Goal: Task Accomplishment & Management: Use online tool/utility

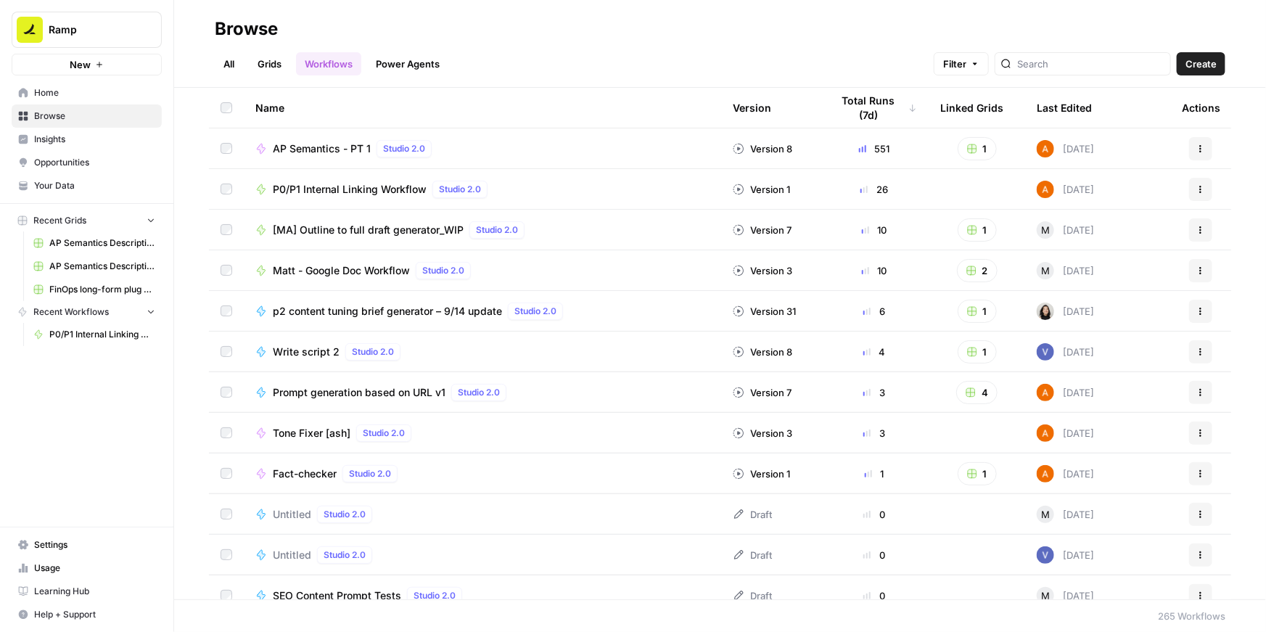
click at [342, 192] on span "P0/P1 Internal Linking Workflow" at bounding box center [350, 189] width 154 height 15
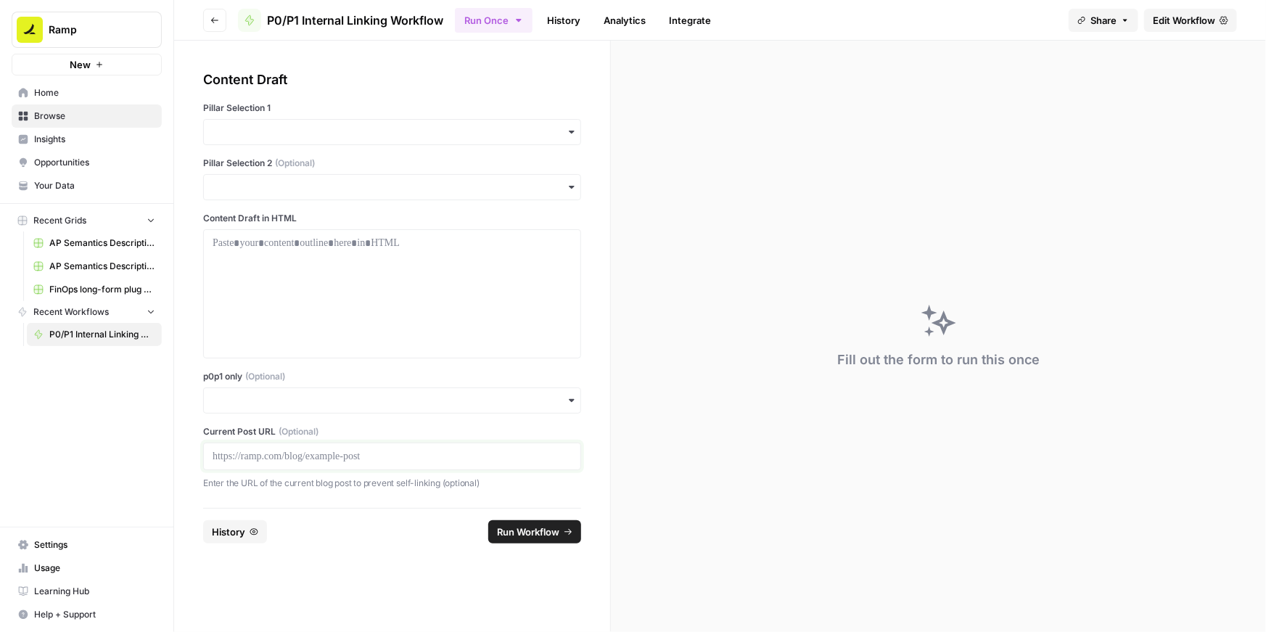
click at [232, 454] on p at bounding box center [392, 456] width 359 height 15
click at [246, 406] on input "p0p1 only (Optional)" at bounding box center [392, 400] width 359 height 15
click at [231, 432] on div "Yes" at bounding box center [392, 440] width 377 height 28
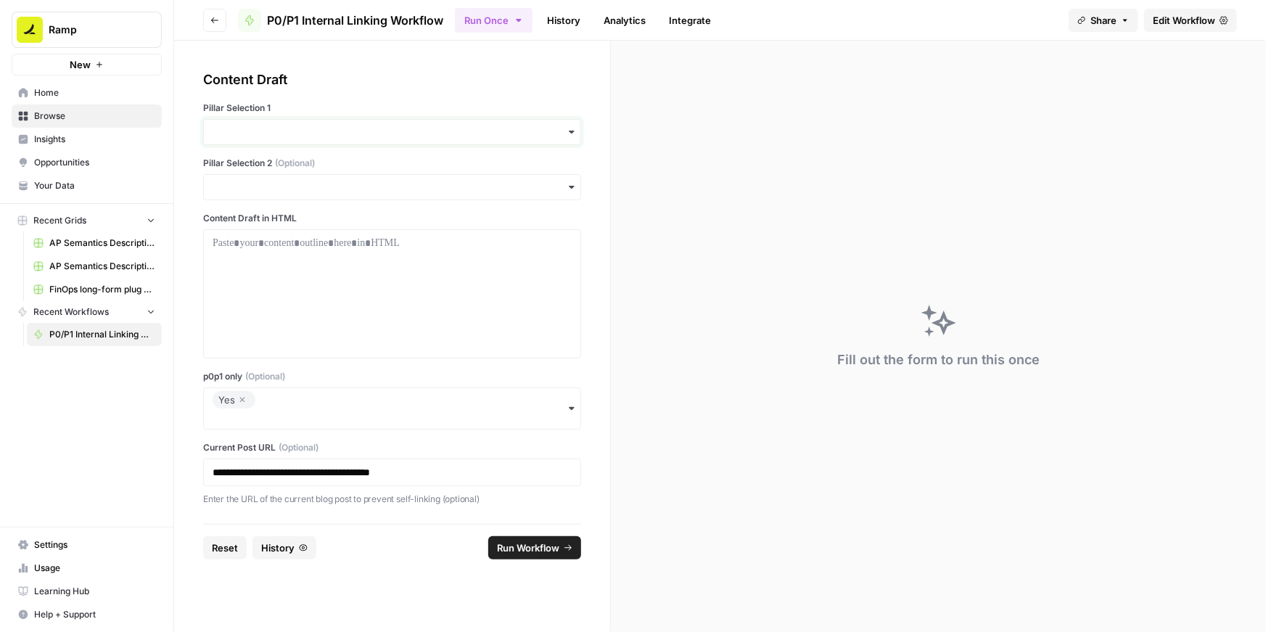
click at [278, 134] on input "Pillar Selection 1" at bounding box center [392, 132] width 359 height 15
click at [247, 222] on div "Accounting" at bounding box center [392, 227] width 377 height 28
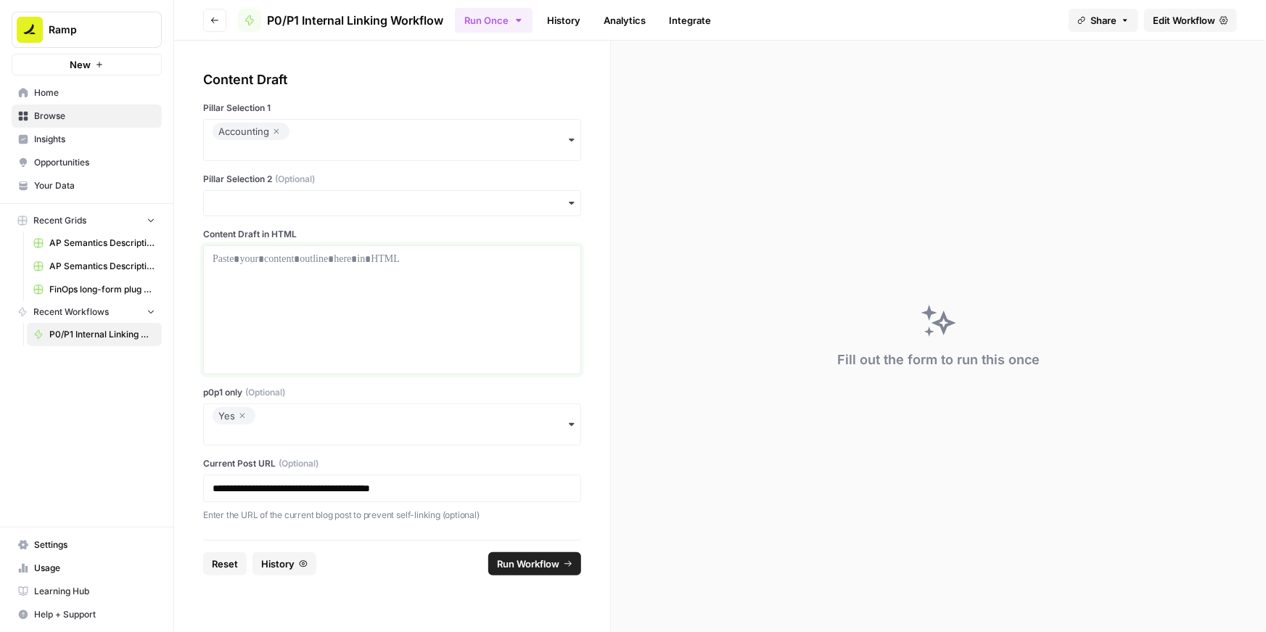
click at [282, 273] on div at bounding box center [392, 310] width 359 height 116
click at [331, 271] on div at bounding box center [392, 310] width 359 height 116
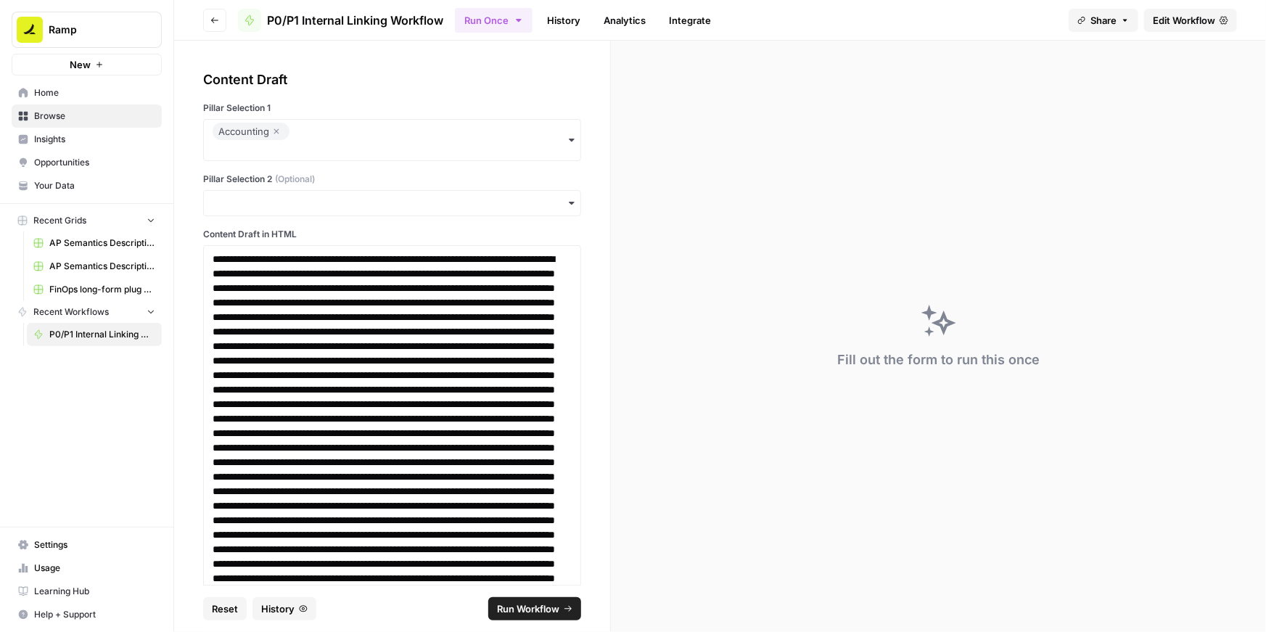
click at [543, 603] on span "Run Workflow" at bounding box center [528, 609] width 62 height 15
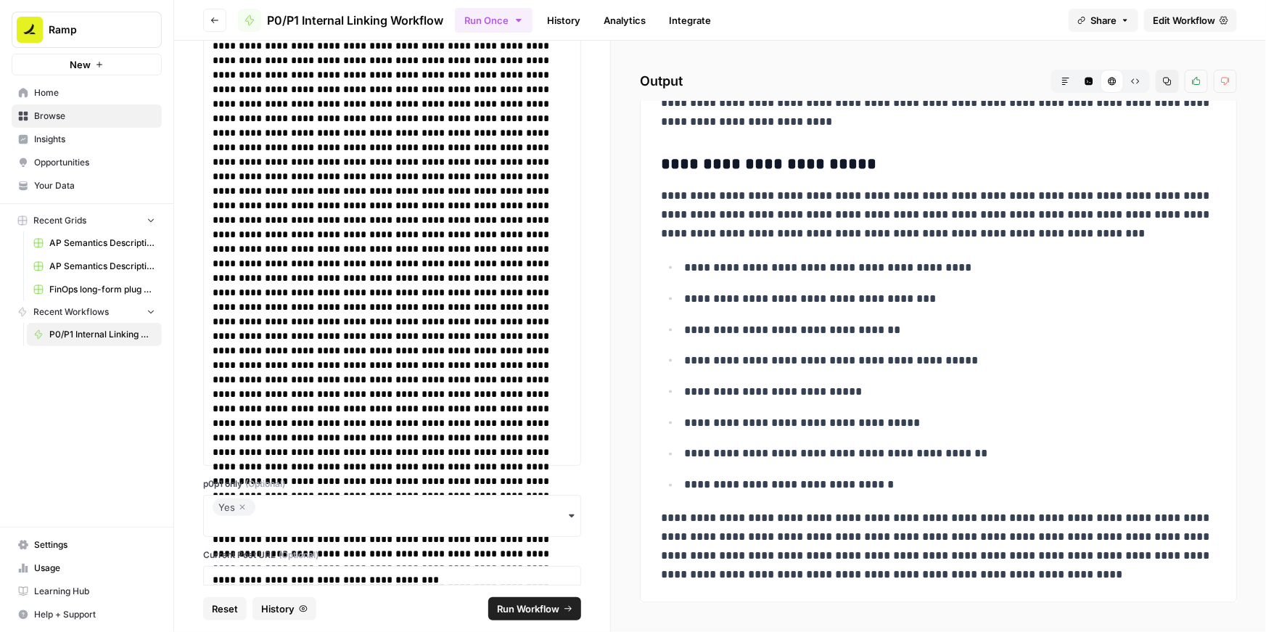
scroll to position [2725, 0]
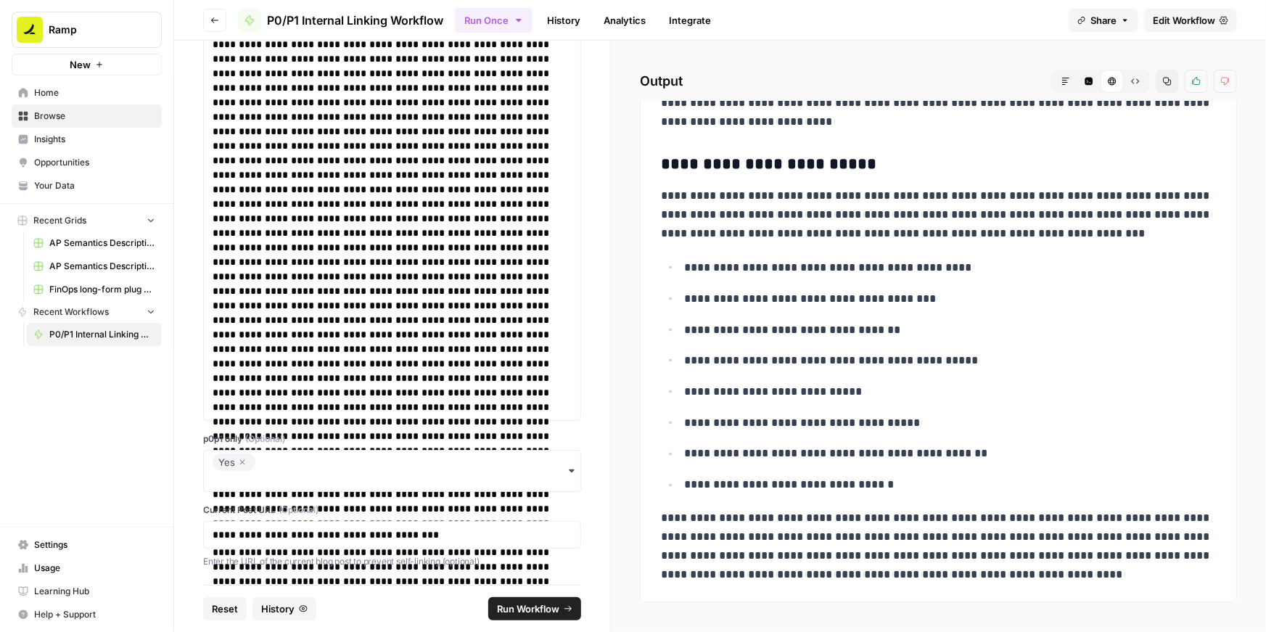
click at [242, 463] on icon "button" at bounding box center [242, 462] width 9 height 17
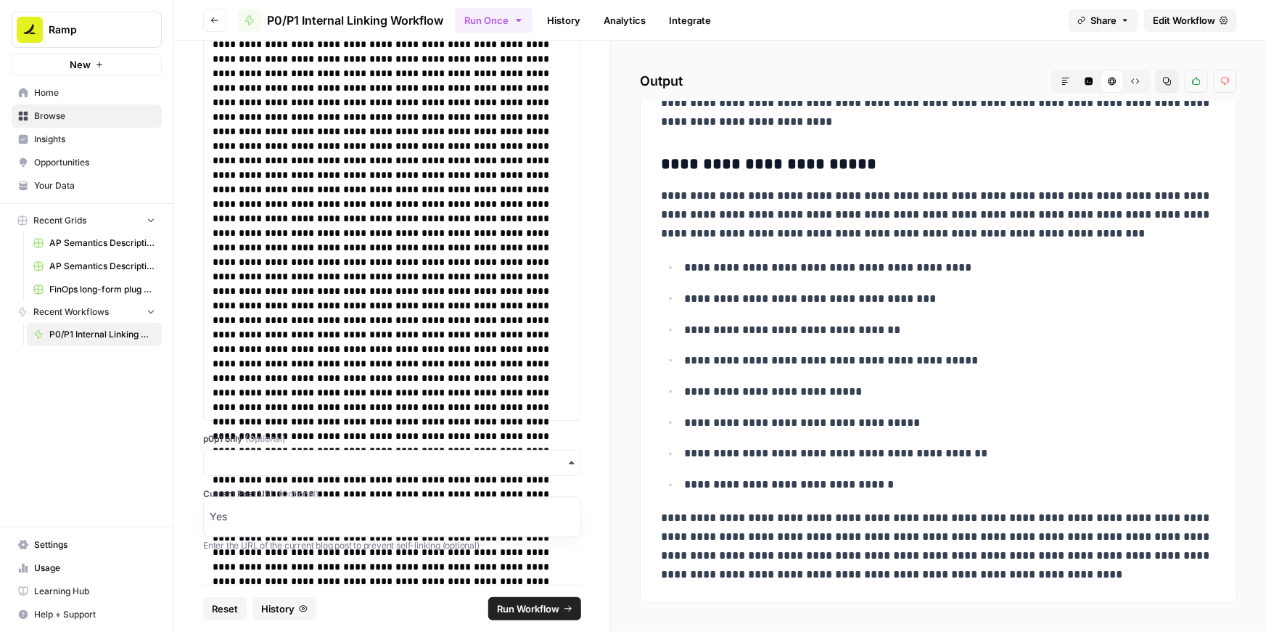
scroll to position [2709, 0]
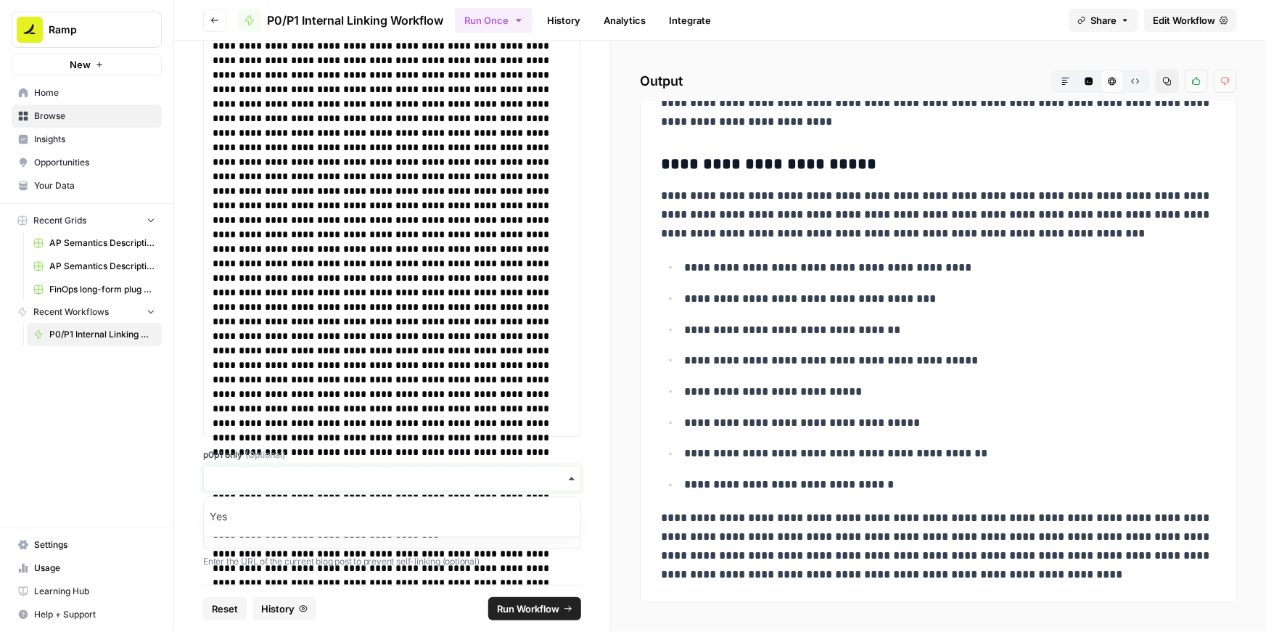
click at [236, 475] on input "p0p1 only (Optional)" at bounding box center [392, 479] width 359 height 15
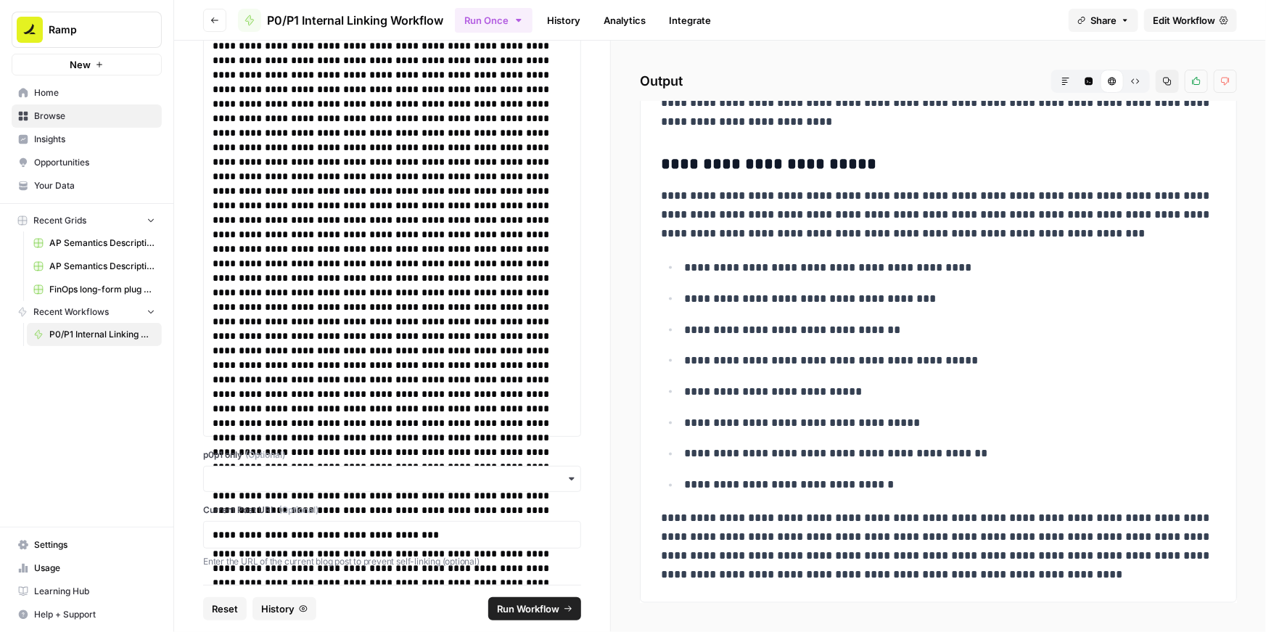
click at [318, 455] on label "p0p1 only (Optional)" at bounding box center [392, 454] width 378 height 13
click at [318, 472] on input "p0p1 only (Optional)" at bounding box center [392, 479] width 359 height 15
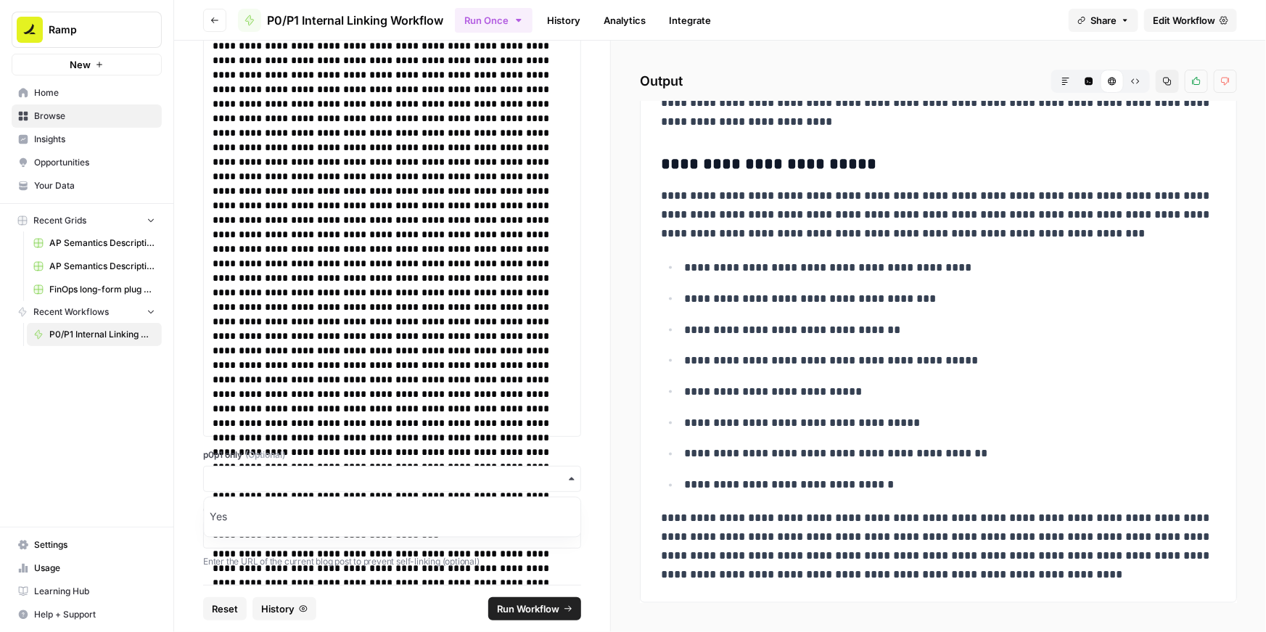
click at [496, 455] on label "p0p1 only (Optional)" at bounding box center [392, 454] width 378 height 13
click at [496, 472] on input "p0p1 only (Optional)" at bounding box center [392, 479] width 359 height 15
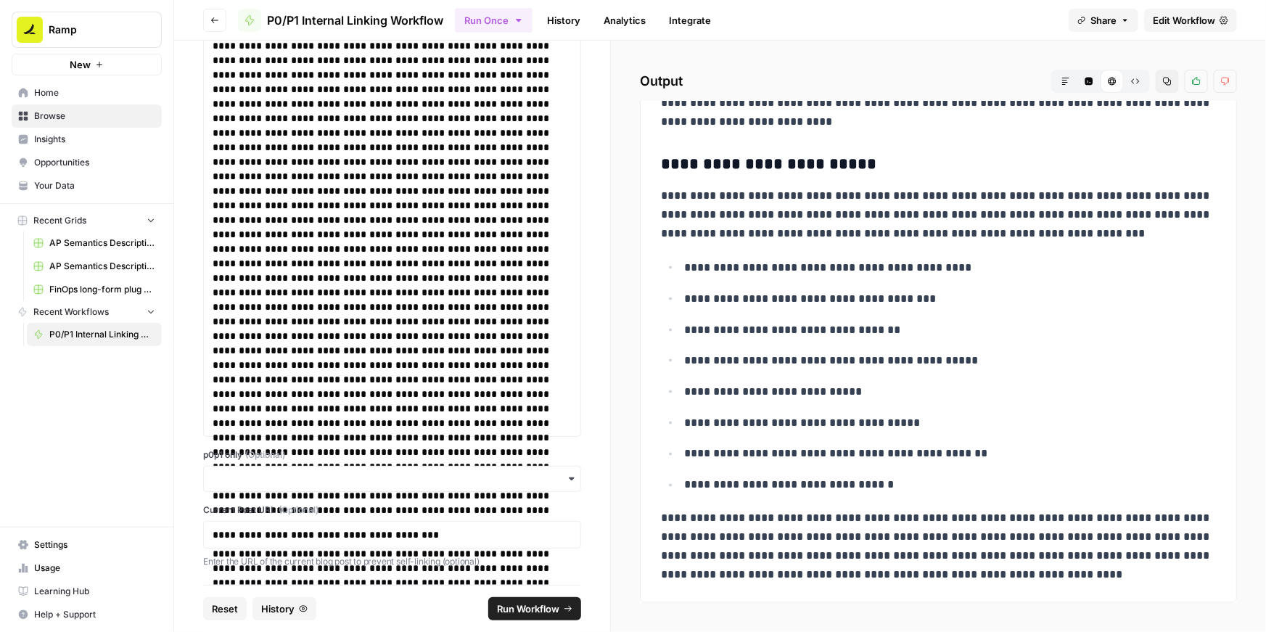
click at [521, 602] on span "Run Workflow" at bounding box center [528, 609] width 62 height 15
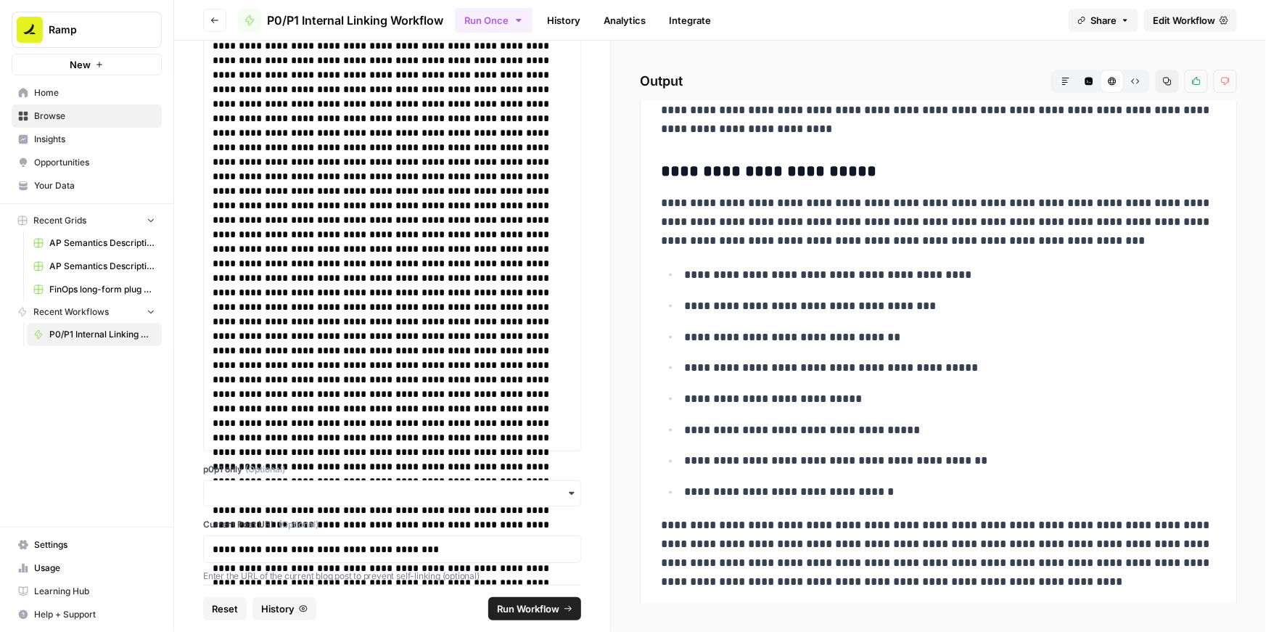
scroll to position [3829, 0]
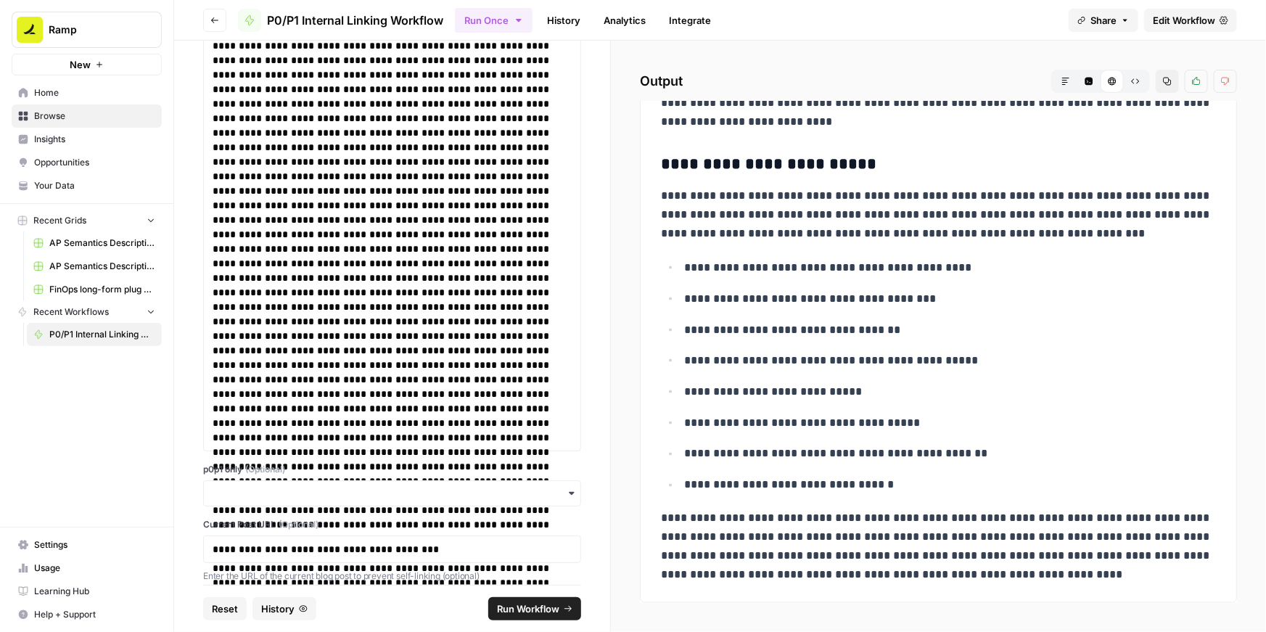
click at [1168, 81] on icon "button" at bounding box center [1167, 81] width 9 height 9
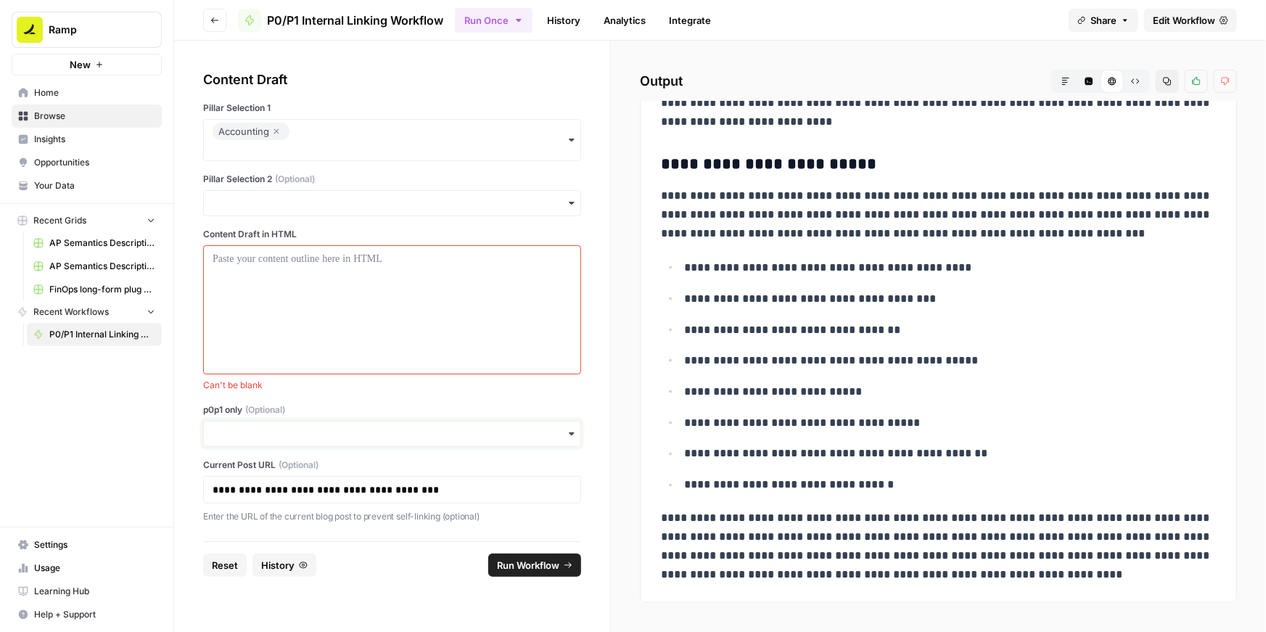
click at [230, 438] on input "p0p1 only (Optional)" at bounding box center [392, 434] width 359 height 15
click at [218, 471] on div "Yes" at bounding box center [392, 473] width 377 height 28
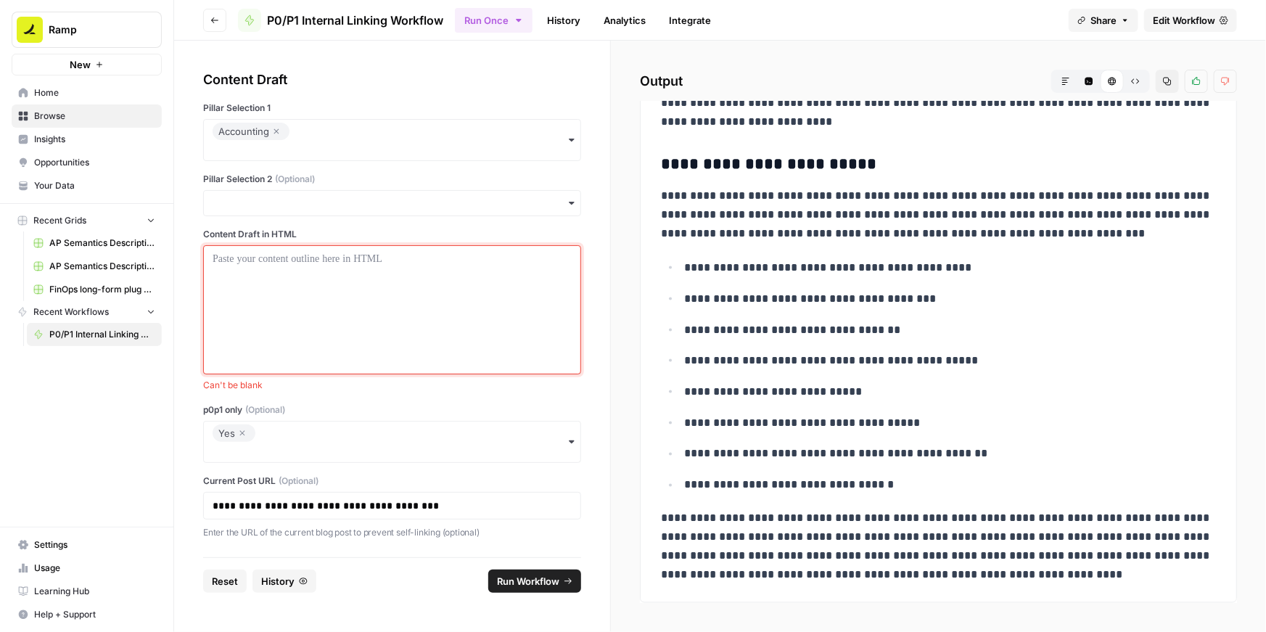
click at [237, 292] on div at bounding box center [392, 310] width 359 height 116
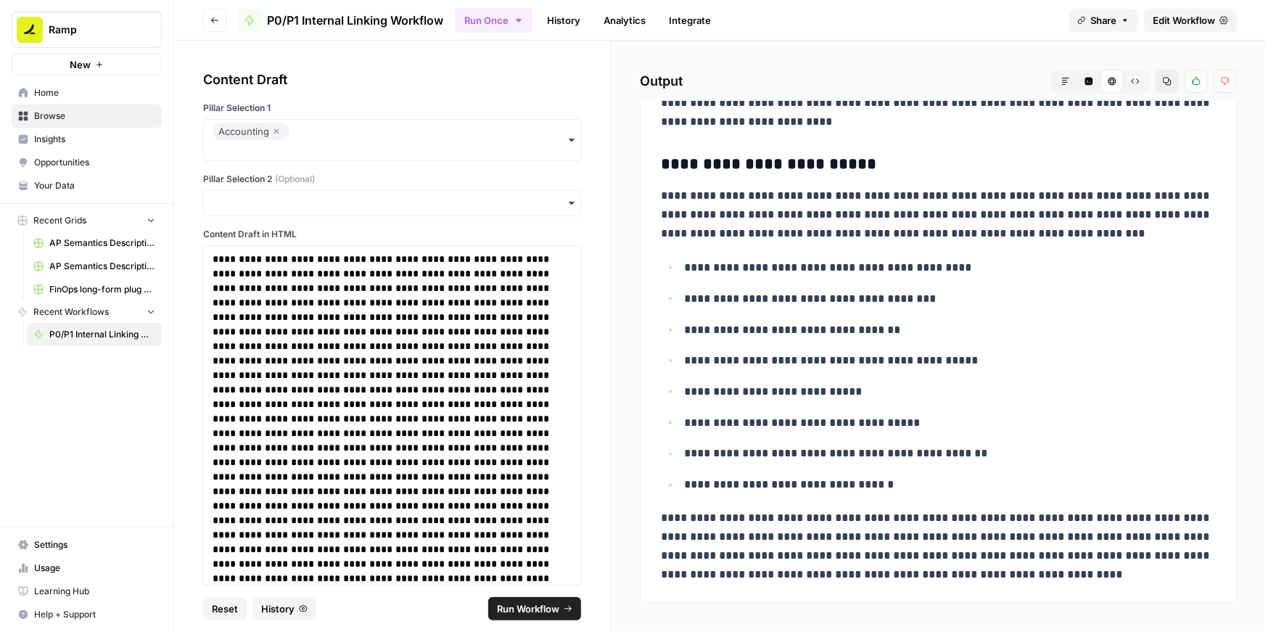
click at [525, 602] on span "Run Workflow" at bounding box center [528, 609] width 62 height 15
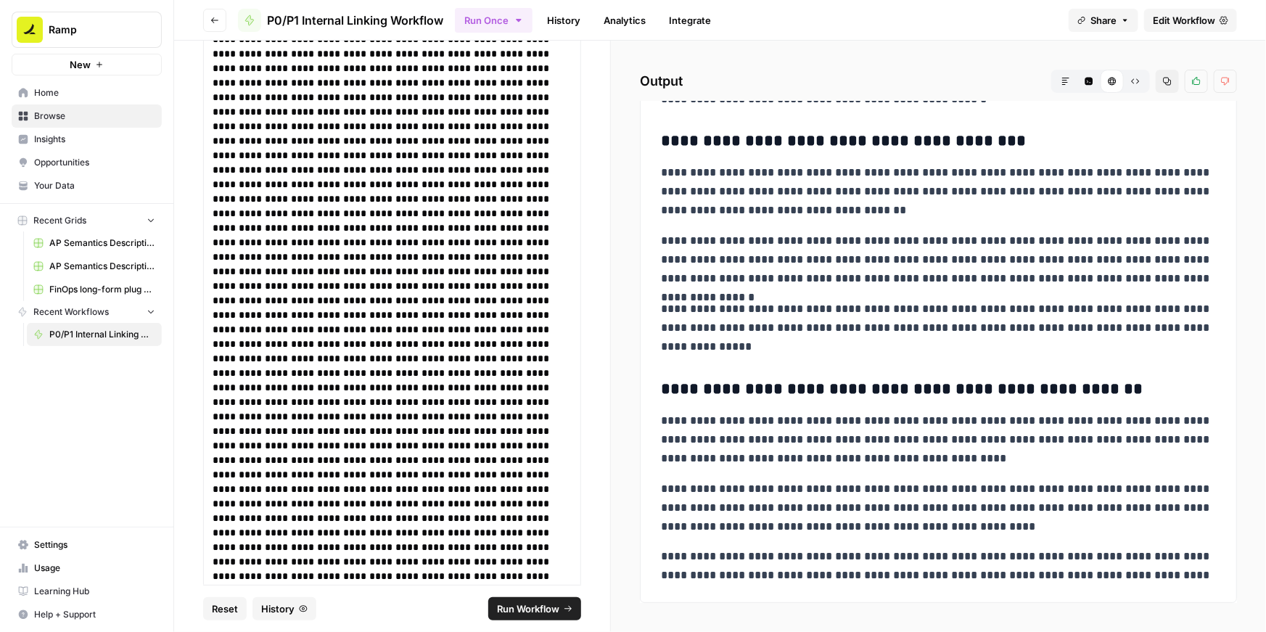
scroll to position [2014, 0]
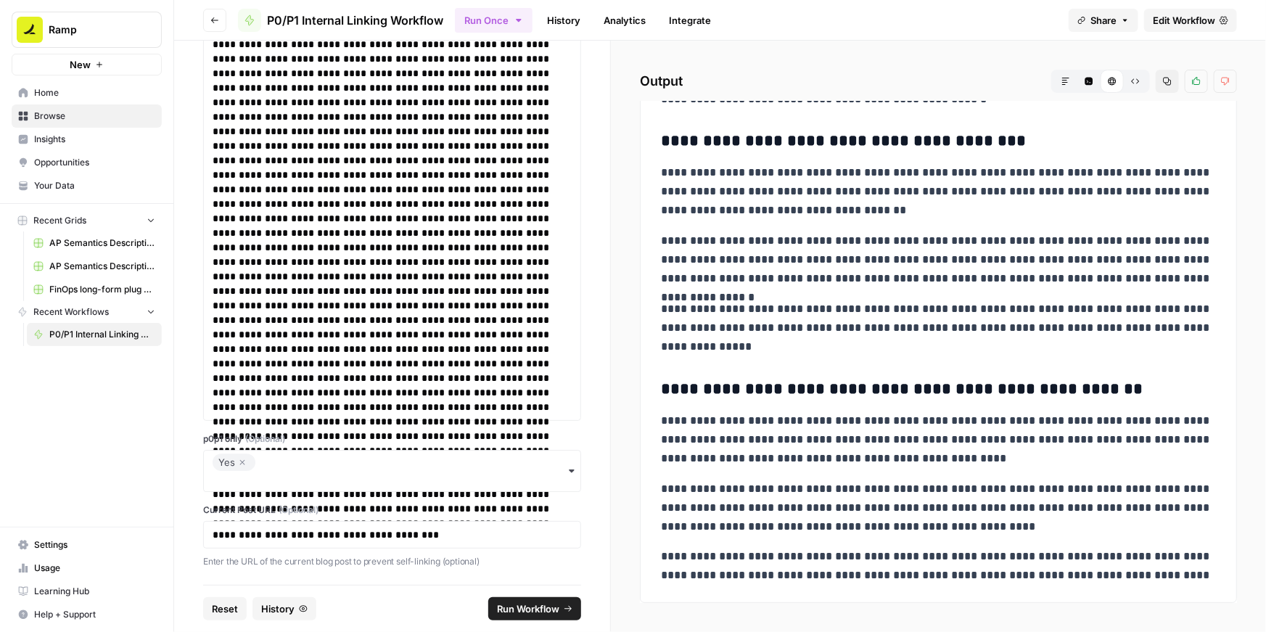
click at [242, 463] on icon "button" at bounding box center [242, 462] width 9 height 17
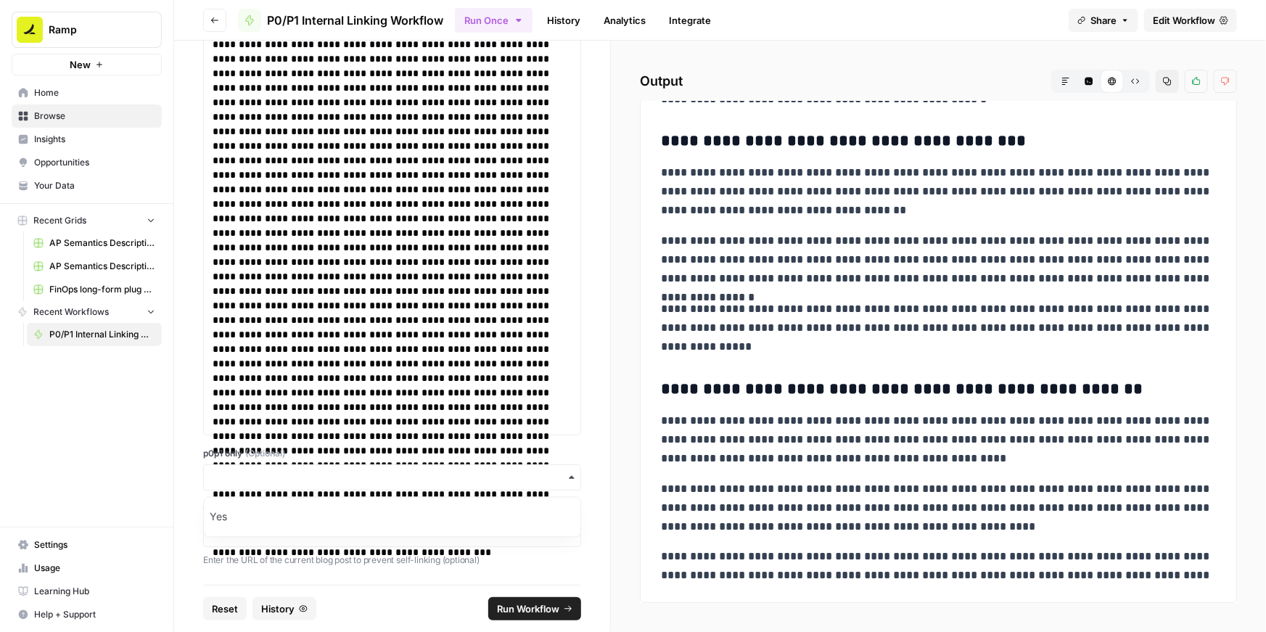
scroll to position [1998, 0]
click at [238, 475] on input "p0p1 only (Optional)" at bounding box center [392, 479] width 359 height 15
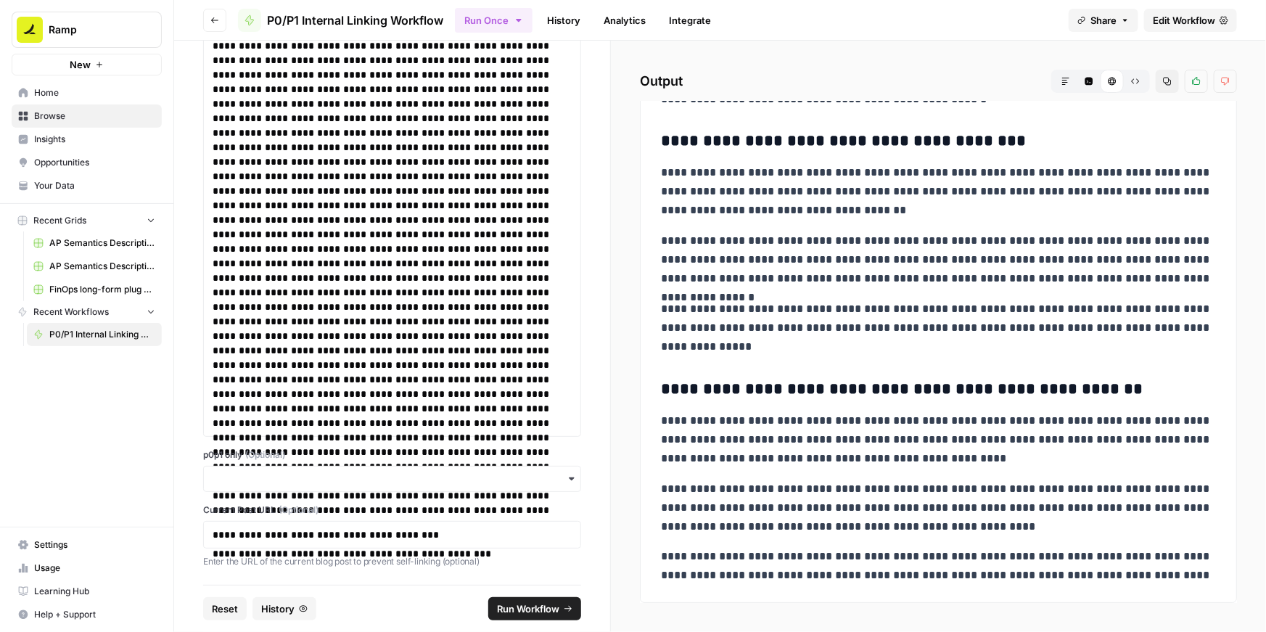
click at [324, 454] on label "p0p1 only (Optional)" at bounding box center [392, 454] width 378 height 13
click at [324, 472] on input "p0p1 only (Optional)" at bounding box center [392, 479] width 359 height 15
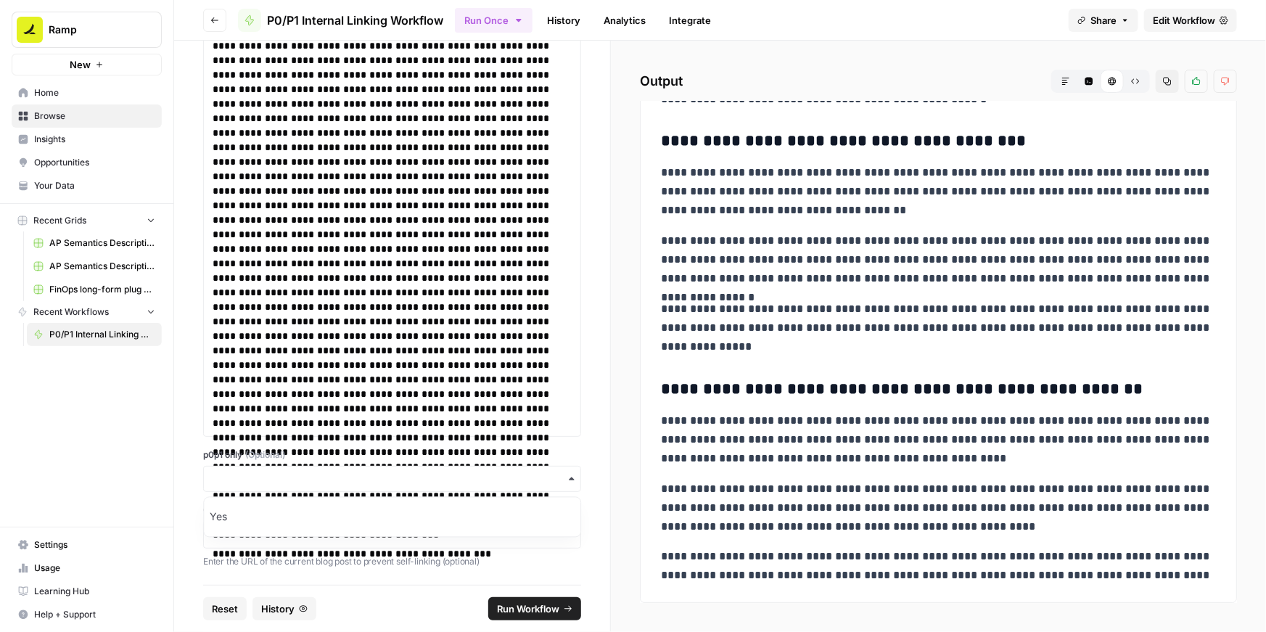
click at [435, 448] on label "p0p1 only (Optional)" at bounding box center [392, 454] width 378 height 13
click at [435, 472] on input "p0p1 only (Optional)" at bounding box center [392, 479] width 359 height 15
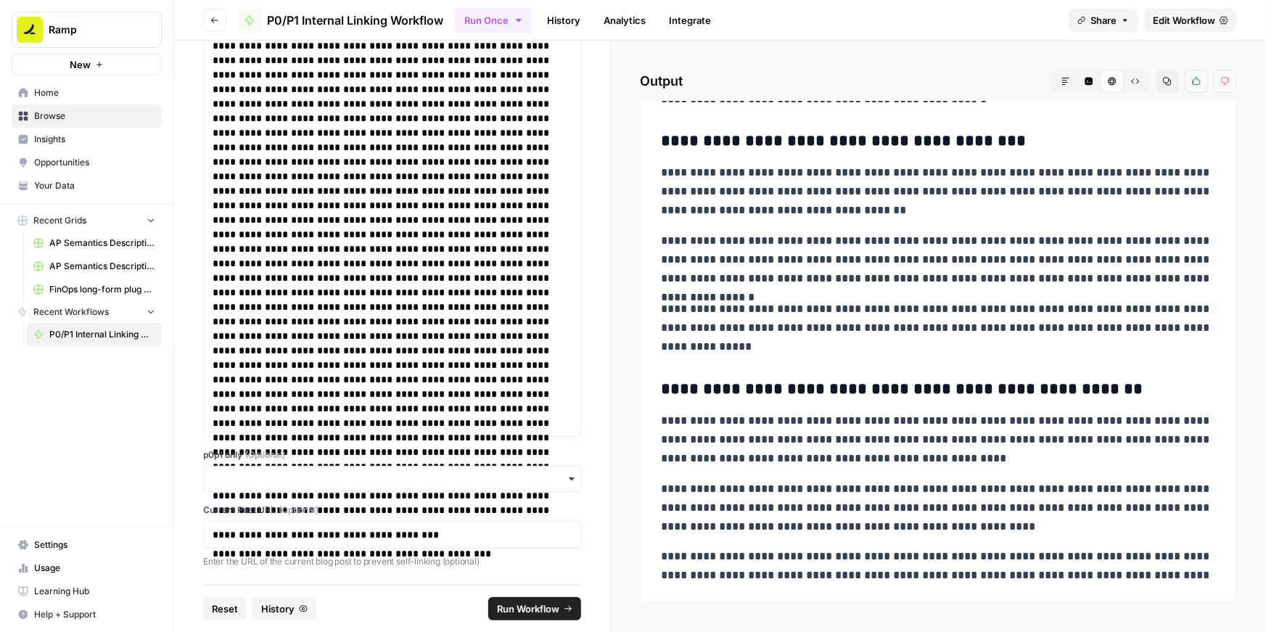
click at [533, 607] on span "Run Workflow" at bounding box center [528, 609] width 62 height 15
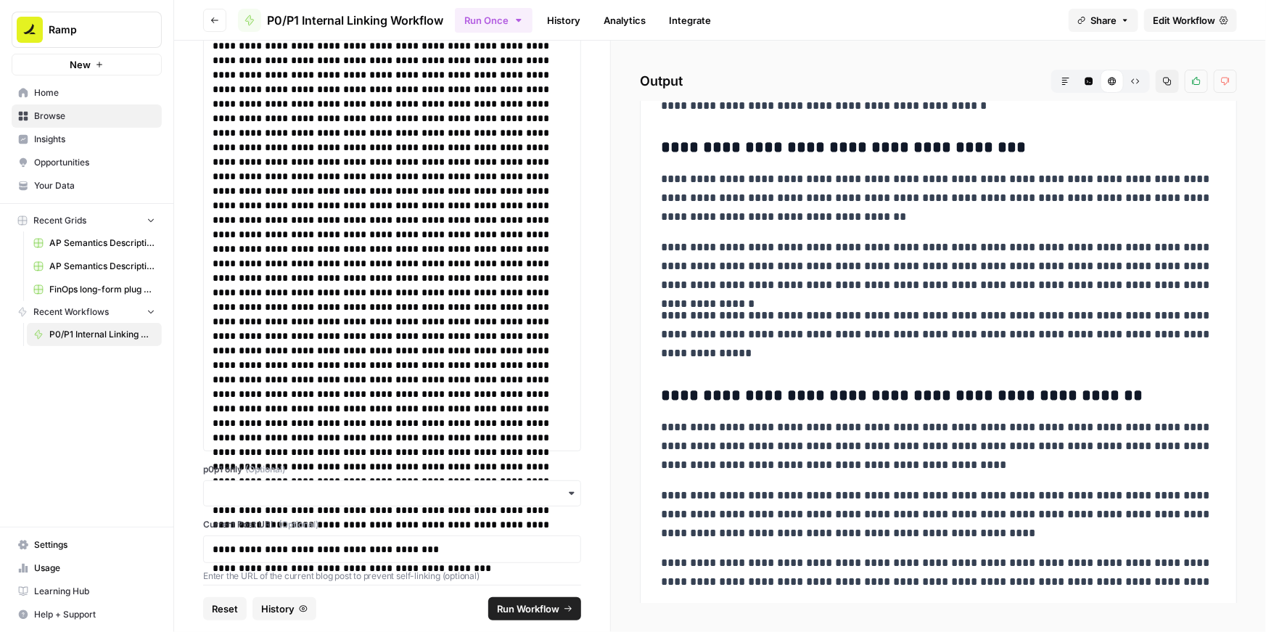
scroll to position [2699, 0]
